Goal: Task Accomplishment & Management: Use online tool/utility

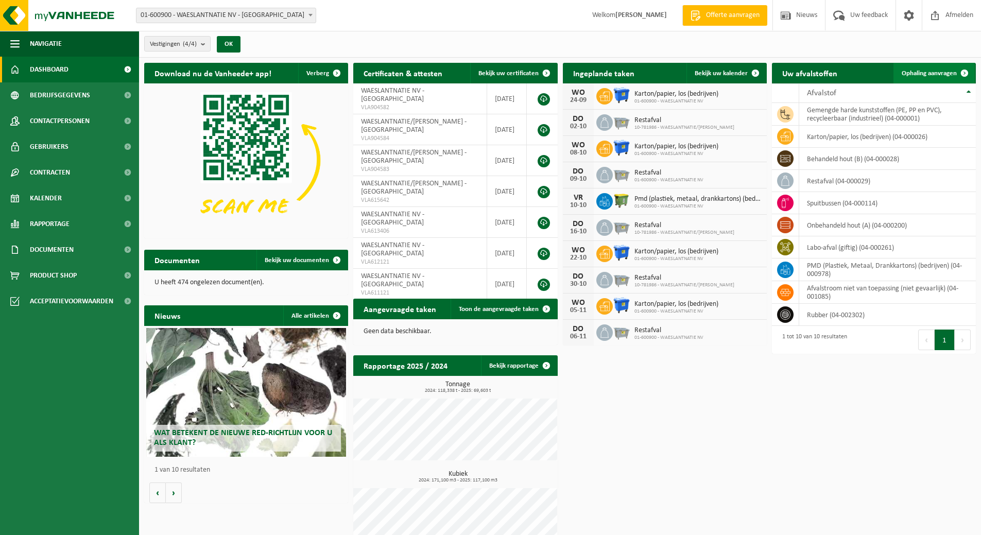
click at [916, 70] on span "Ophaling aanvragen" at bounding box center [929, 73] width 55 height 7
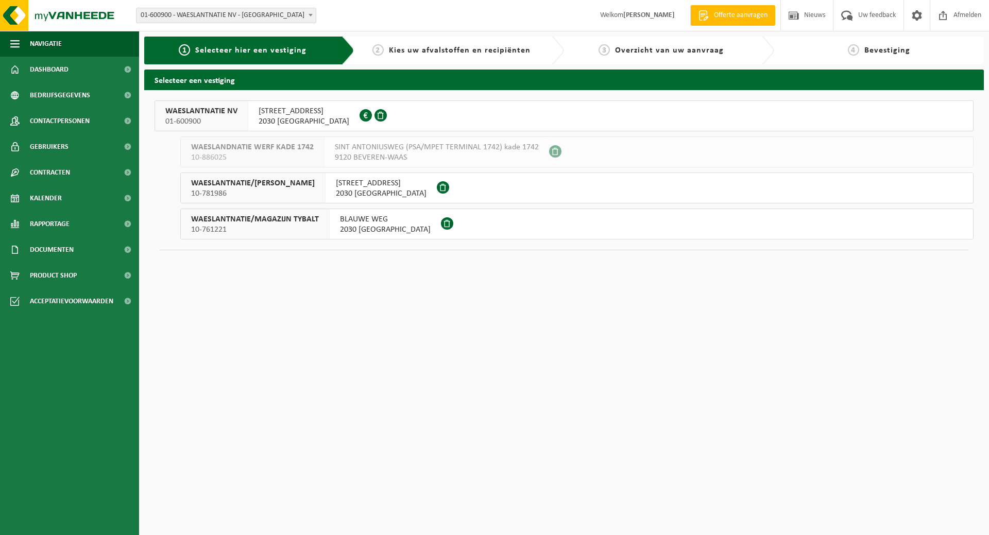
click at [243, 115] on div "WAESLANTNATIE NV 01-600900" at bounding box center [201, 116] width 93 height 30
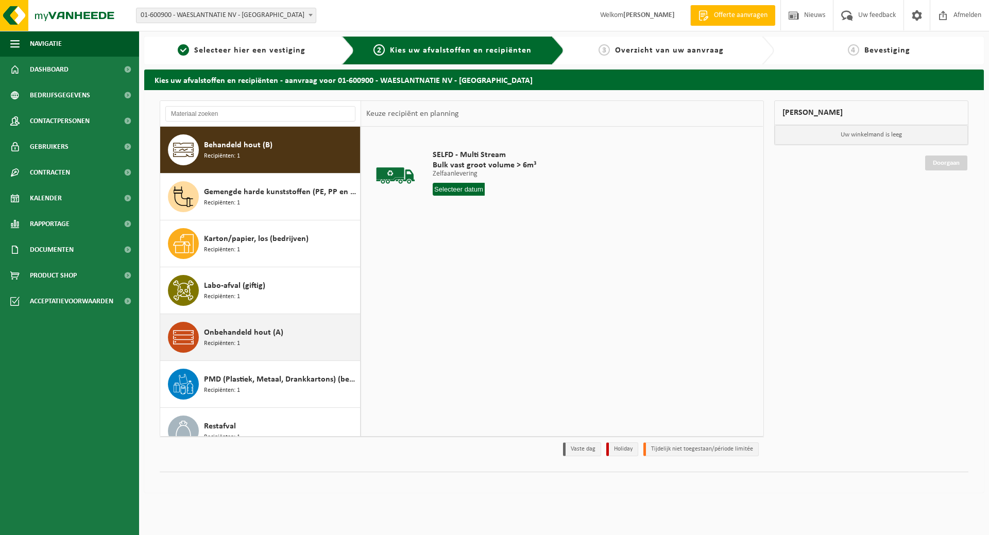
click at [224, 338] on span "Onbehandeld hout (A)" at bounding box center [243, 333] width 79 height 12
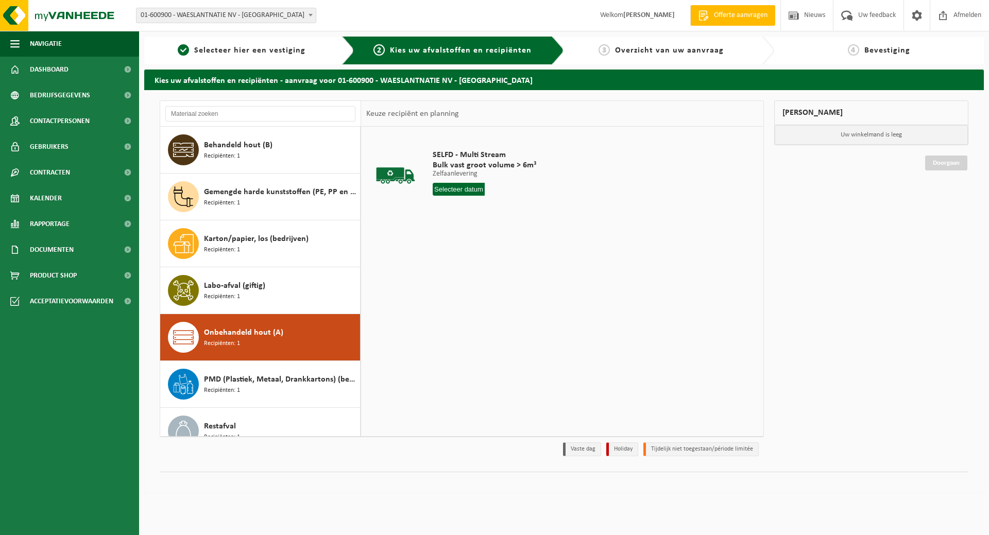
scroll to position [112, 0]
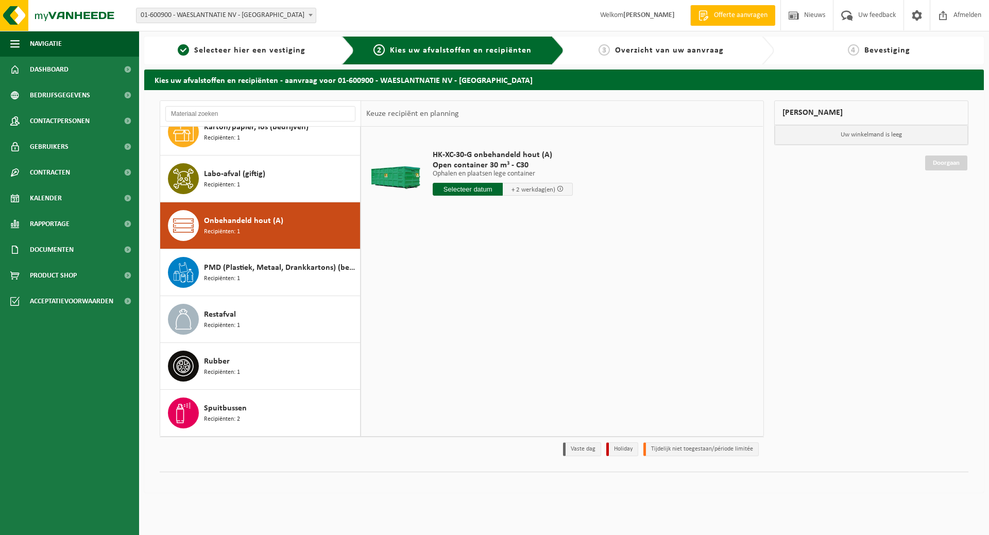
click at [468, 188] on input "text" at bounding box center [468, 189] width 70 height 13
click at [443, 302] on div "22" at bounding box center [442, 297] width 18 height 16
type input "Van 2025-09-22"
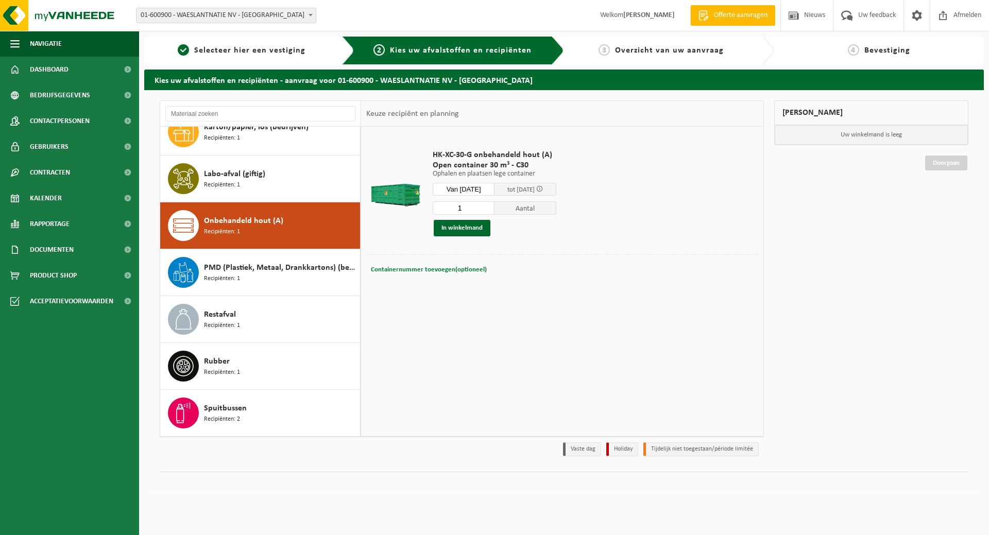
click at [421, 269] on span "Containernummer toevoegen(optioneel)" at bounding box center [429, 269] width 116 height 7
type input "C30-683"
click at [452, 222] on button "In winkelmand" at bounding box center [462, 228] width 57 height 16
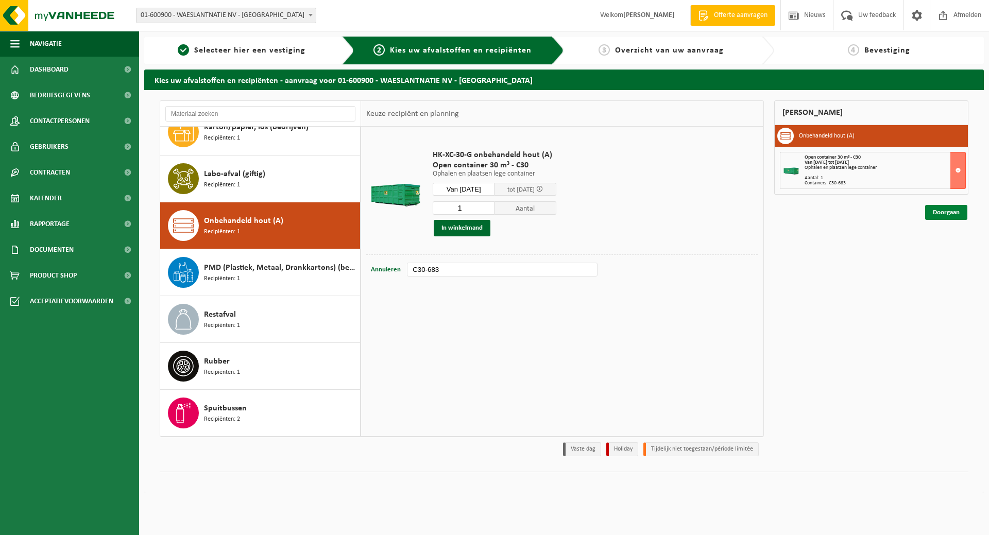
click at [957, 211] on link "Doorgaan" at bounding box center [946, 212] width 42 height 15
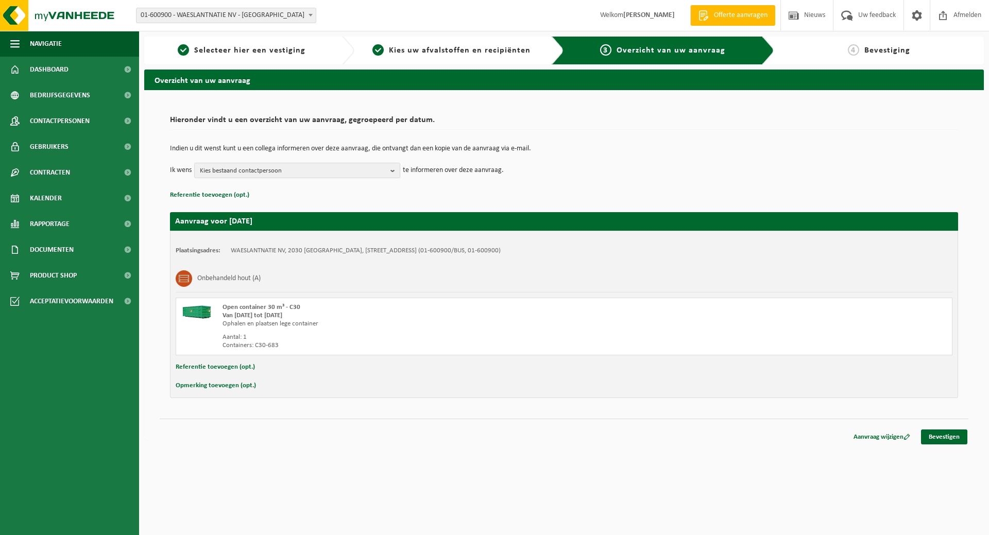
click at [210, 366] on button "Referentie toevoegen (opt.)" at bounding box center [215, 367] width 79 height 13
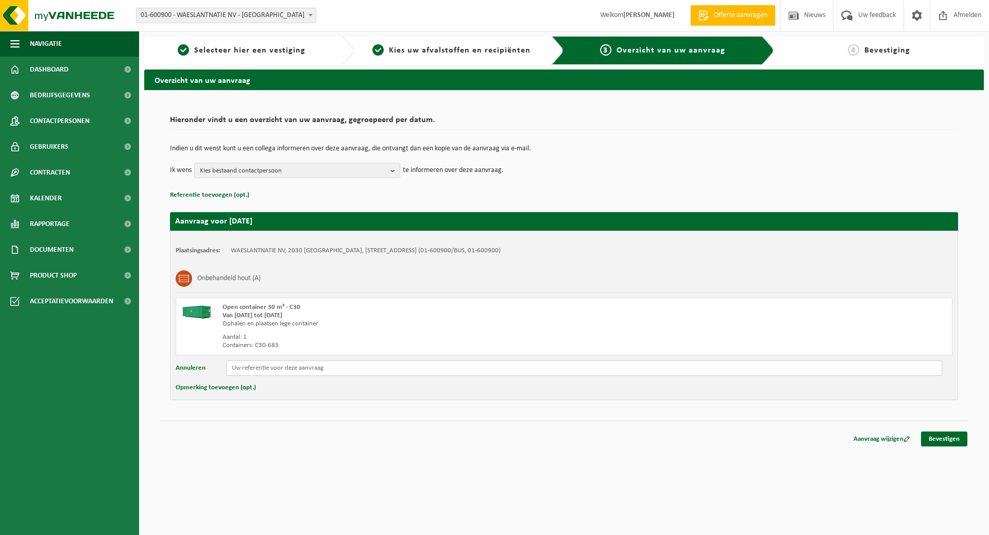
click at [257, 370] on input "text" at bounding box center [584, 368] width 716 height 15
type input "wegens bouwwerkzaamheden kan de container enkel na de middag gewisseld worden."
click at [939, 441] on link "Bevestigen" at bounding box center [944, 439] width 46 height 15
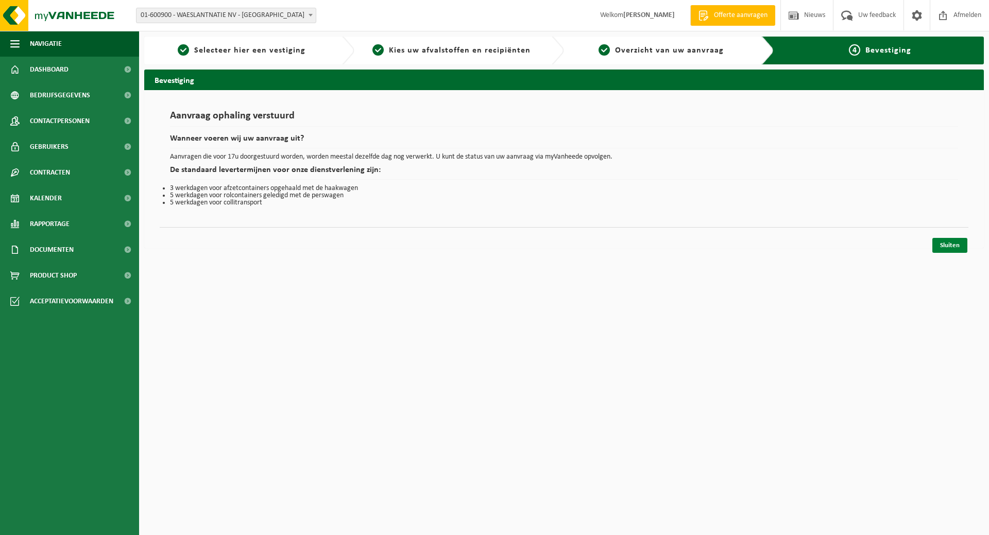
click at [940, 246] on link "Sluiten" at bounding box center [949, 245] width 35 height 15
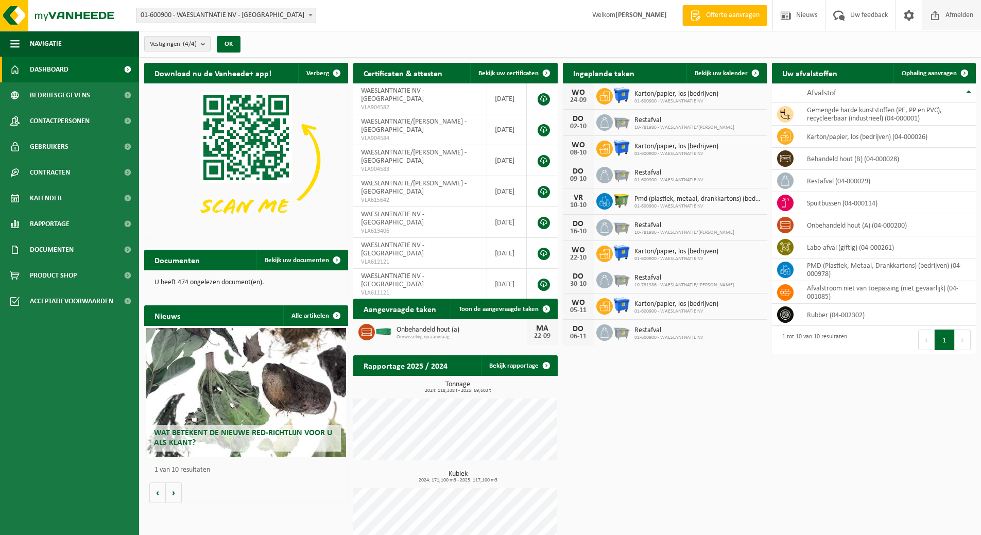
click at [948, 21] on span "Afmelden" at bounding box center [959, 15] width 33 height 30
